Goal: Task Accomplishment & Management: Manage account settings

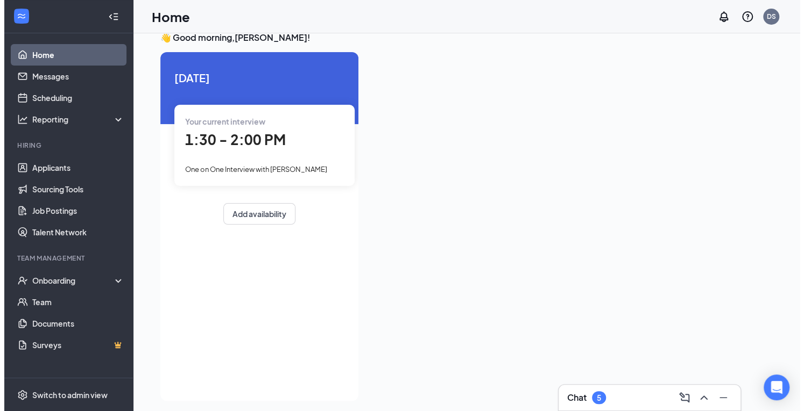
scroll to position [23, 0]
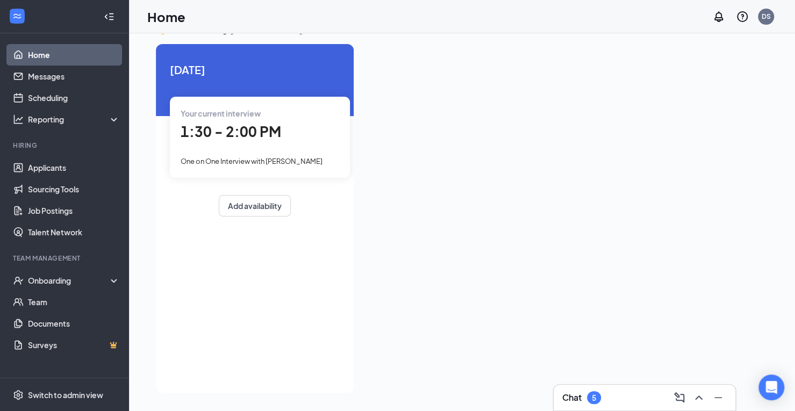
click at [254, 141] on div "1:30 - 2:00 PM" at bounding box center [260, 132] width 159 height 22
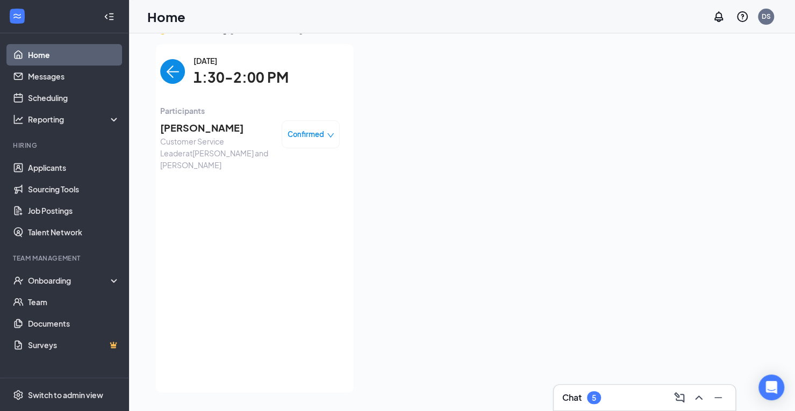
click at [222, 126] on span "[PERSON_NAME]" at bounding box center [216, 127] width 113 height 15
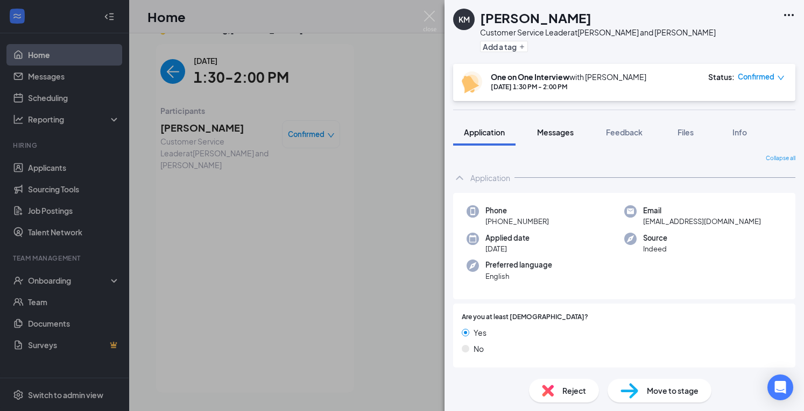
click at [565, 133] on span "Messages" at bounding box center [555, 132] width 37 height 10
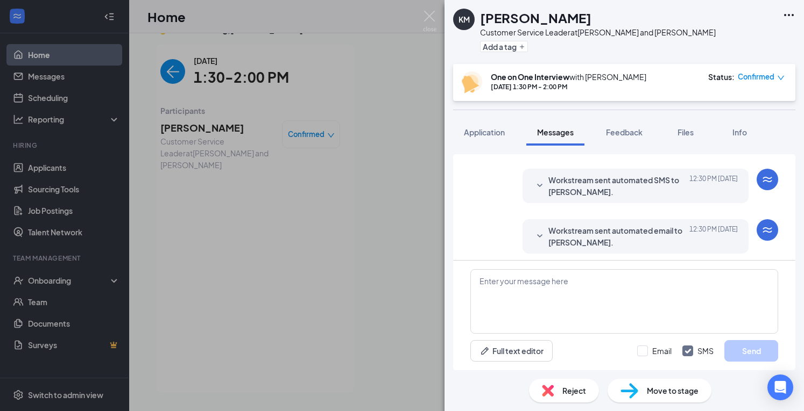
scroll to position [395, 0]
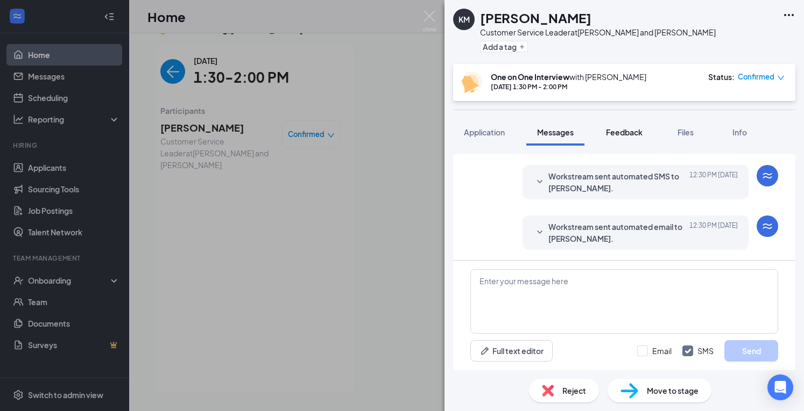
click at [618, 127] on span "Feedback" at bounding box center [624, 132] width 37 height 10
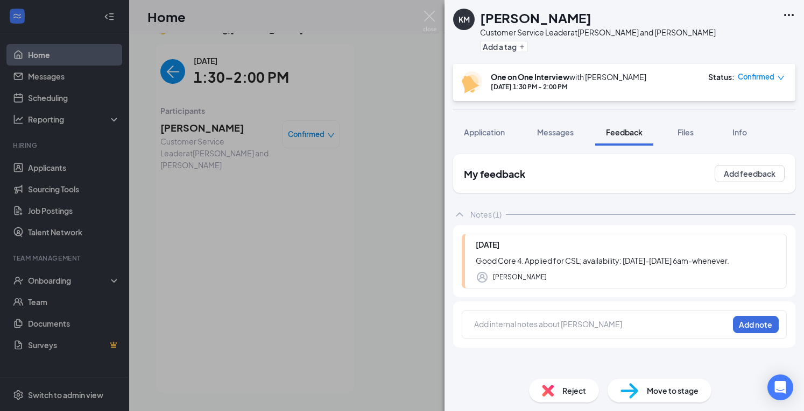
click at [562, 323] on div at bounding box center [600, 324] width 253 height 11
click at [762, 320] on button "Add note" at bounding box center [756, 324] width 46 height 17
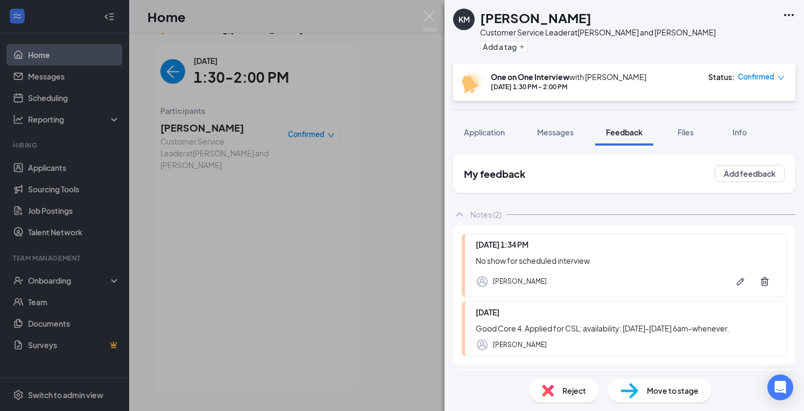
click at [565, 392] on span "Reject" at bounding box center [574, 391] width 24 height 12
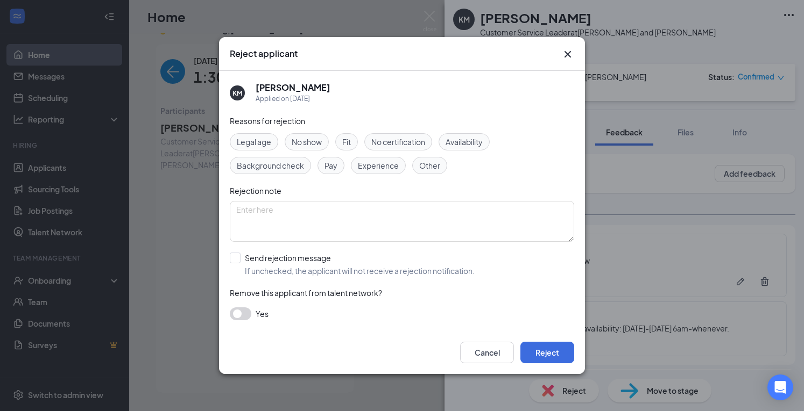
click at [316, 146] on span "No show" at bounding box center [307, 142] width 30 height 12
click at [241, 261] on input "Send rejection message If unchecked, the applicant will not receive a rejection…" at bounding box center [352, 265] width 245 height 24
checkbox input "true"
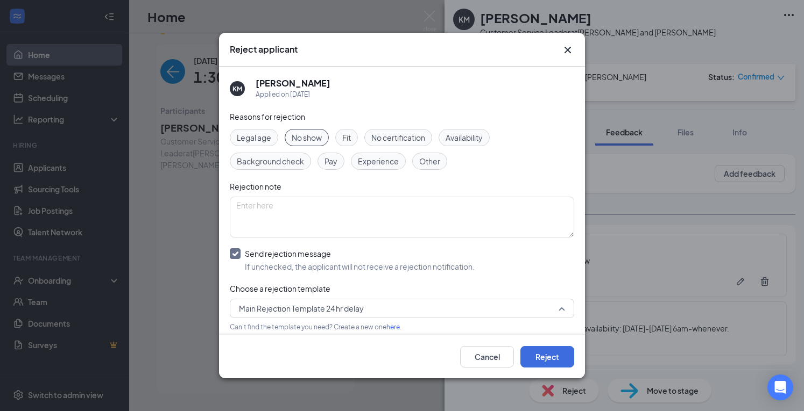
click at [295, 311] on span "Main Rejection Template 24 hr delay" at bounding box center [301, 309] width 125 height 16
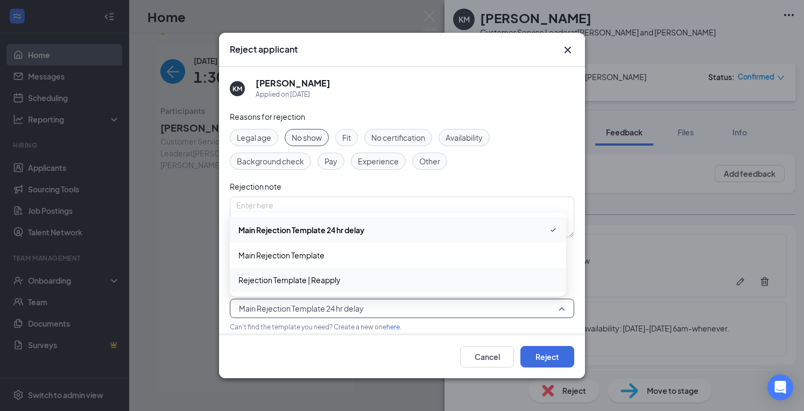
click at [295, 285] on span "Rejection Template | Reapply" at bounding box center [289, 280] width 102 height 12
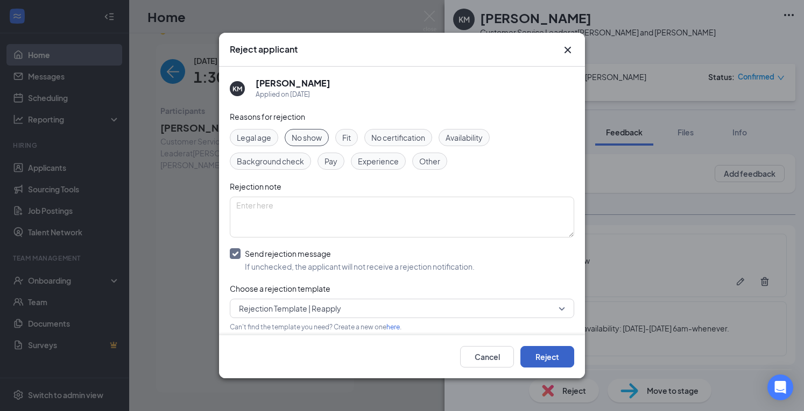
click at [549, 358] on button "Reject" at bounding box center [547, 357] width 54 height 22
